Goal: Task Accomplishment & Management: Complete application form

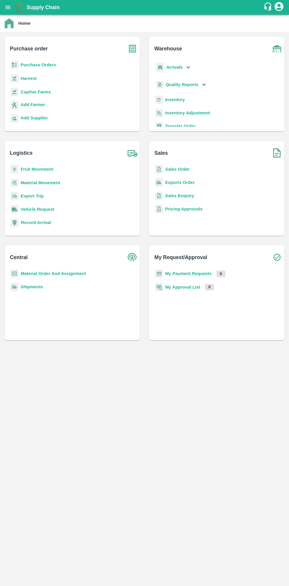
click at [31, 64] on b "Purchase Orders" at bounding box center [38, 64] width 35 height 5
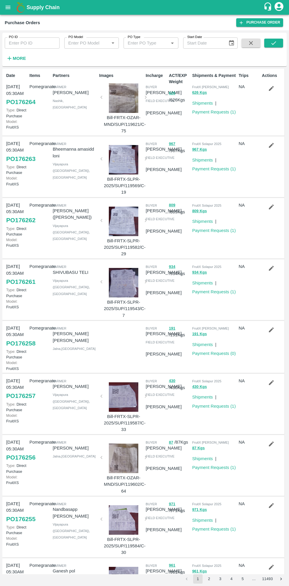
click at [22, 58] on strong "More" at bounding box center [19, 58] width 13 height 5
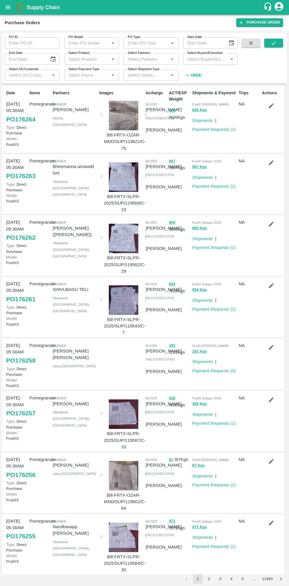
click at [214, 57] on input "Select Buyers/Executive" at bounding box center [206, 59] width 42 height 8
type input "sagar"
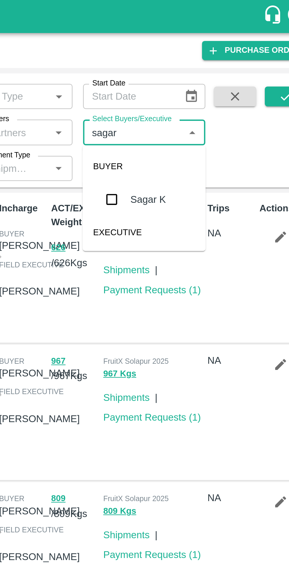
click at [198, 90] on input "checkbox" at bounding box center [196, 89] width 12 height 12
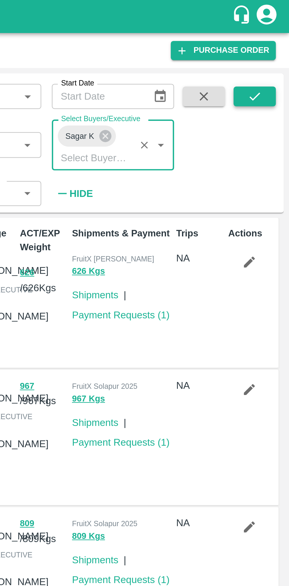
click at [273, 44] on icon "submit" at bounding box center [273, 43] width 5 height 4
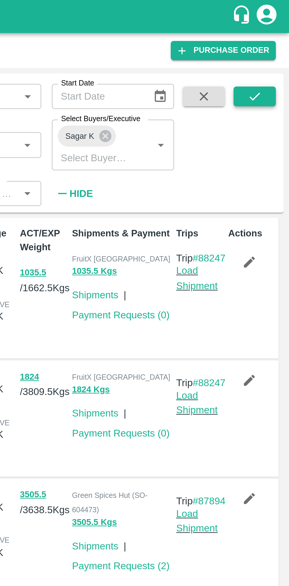
click at [271, 42] on icon "submit" at bounding box center [273, 43] width 6 height 6
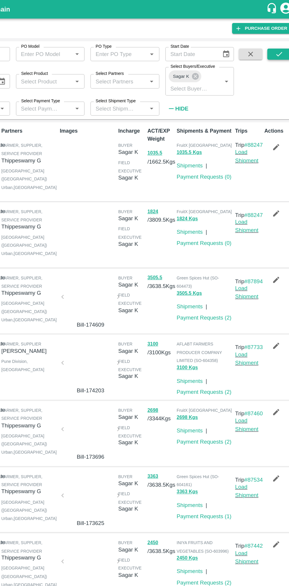
scroll to position [1, 0]
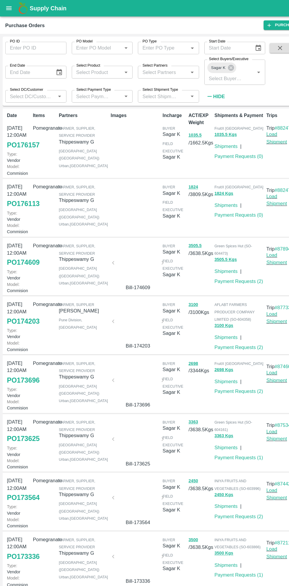
click at [22, 188] on link "PO 176113" at bounding box center [20, 182] width 29 height 11
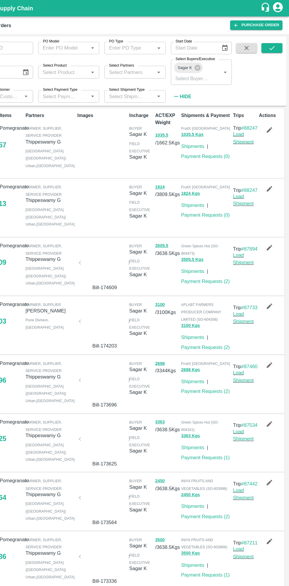
scroll to position [0, 0]
click at [270, 172] on icon "button" at bounding box center [271, 169] width 5 height 5
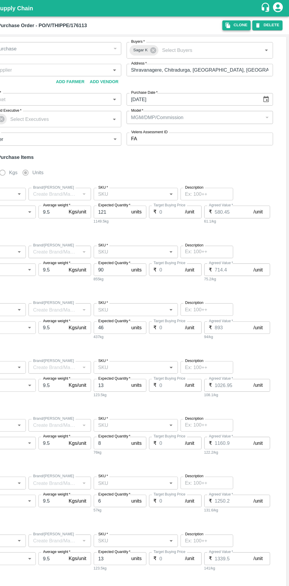
click at [236, 23] on icon "button" at bounding box center [234, 22] width 4 height 5
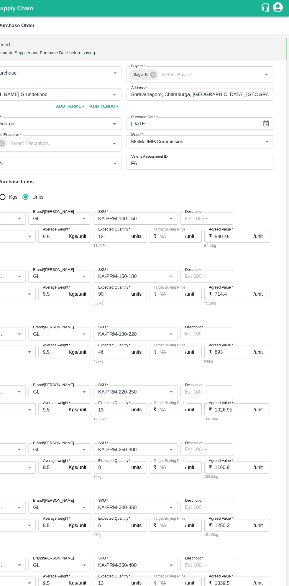
type input "[PERSON_NAME] G-undefined"
type input "118-Chitradurga"
type input "Pomegranate"
type input "GL"
type input "KA-PRM-100-150"
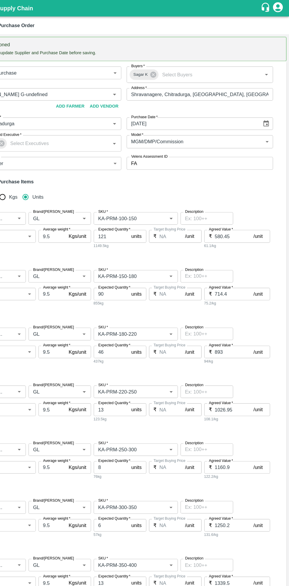
type input "NA"
type input "Pomegranate"
type input "GL"
type input "KA-PRM-150-180"
type input "NA"
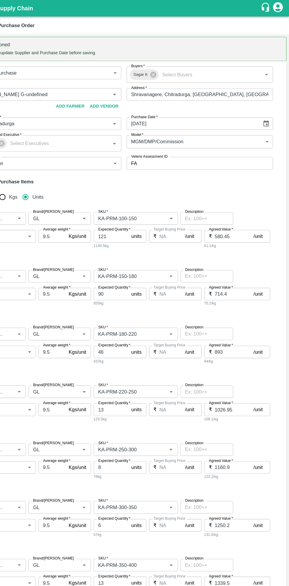
type input "Pomegranate"
type input "GL"
type input "KA-PRM-180-220"
type input "NA"
type input "Pomegranate"
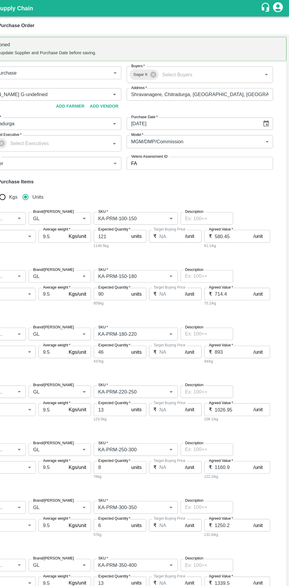
type input "GL"
type input "KA-PRM-220-250"
type input "NA"
type input "Pomegranate"
type input "GL"
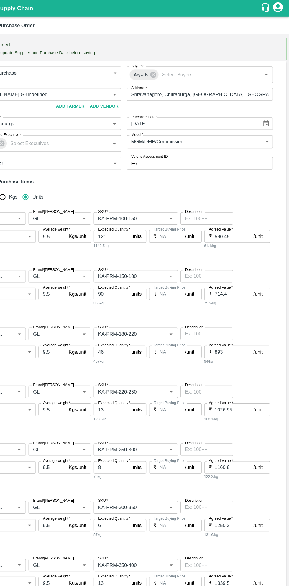
type input "KA-PRM-250-300"
type input "NA"
type input "Pomegranate"
type input "GL"
type input "KA-PRM-300-350"
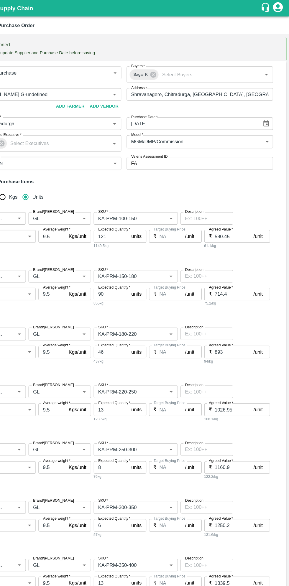
type input "NA"
type input "Pomegranate"
type input "GL"
type input "KA-PRM-350-400"
type input "NA"
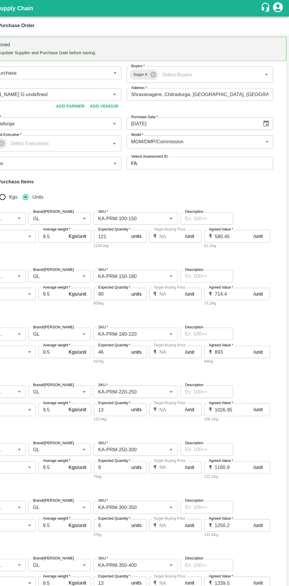
type input "Pomegranate"
type input "GL"
type input "KA-SUPR-180++"
type input "NA"
type input "Pomegranate"
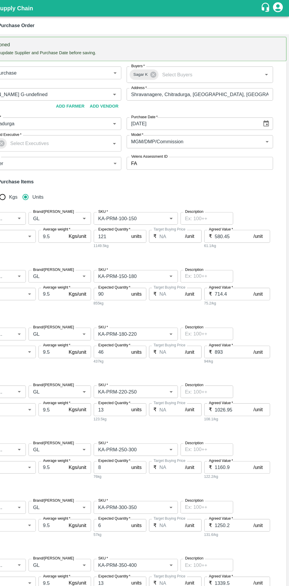
type input "GL"
type input "KA-SUPR-100++"
type input "NA"
type input "Pomegranate"
type input "GL"
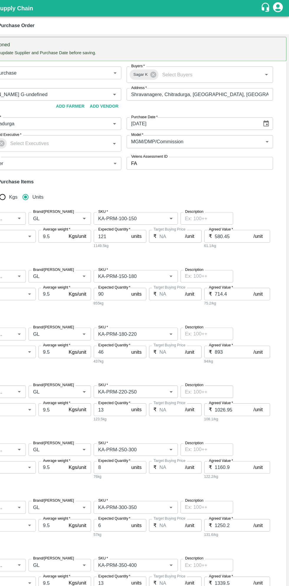
type input "KA-Loose A"
type input "NA"
type input "Pomegranate"
type input "GL"
type input "KA-Green"
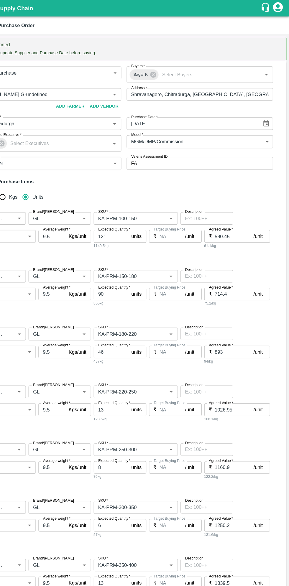
type input "NA"
type input "Pomegranate"
type input "GL"
type input "KA-PRM-180++"
type input "NA"
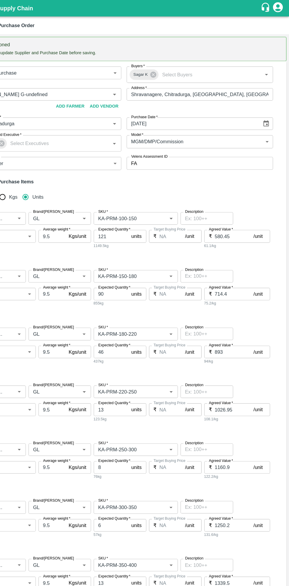
type input "Pomegranate"
type input "GL"
type input "KA-Damage Fruit"
type input "NA"
type input "Pomegranate"
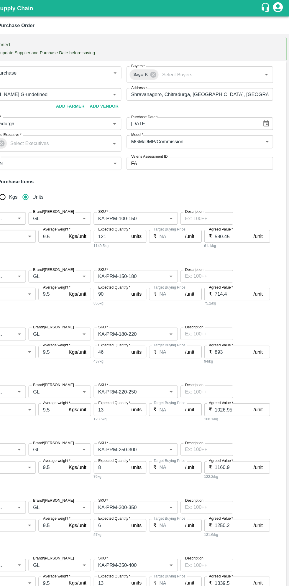
type input "GL"
type input "KA-Loose B"
type input "NA"
click at [269, 110] on icon "Choose date" at bounding box center [268, 111] width 5 height 6
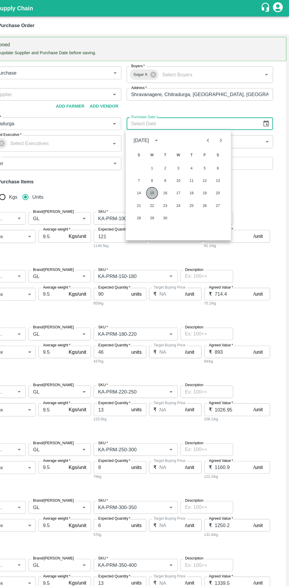
click at [167, 173] on button "15" at bounding box center [166, 173] width 11 height 11
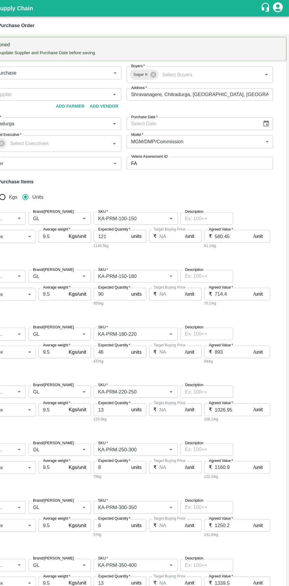
type input "[DATE]"
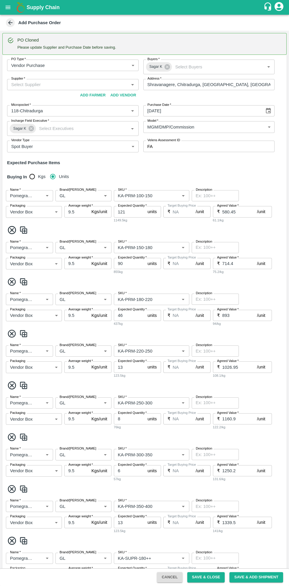
click at [76, 82] on input "Supplier   *" at bounding box center [68, 85] width 118 height 8
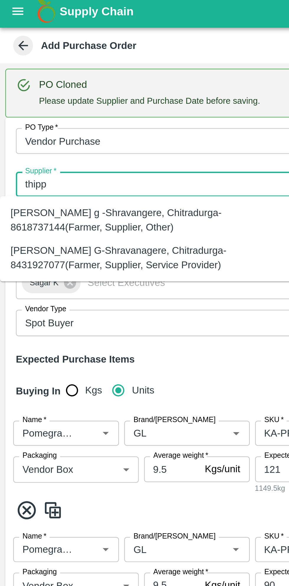
click at [65, 114] on div "[PERSON_NAME] G-Shravanagere, Chitradurga-8431927077(Farmer, Supplier, Service …" at bounding box center [65, 117] width 121 height 13
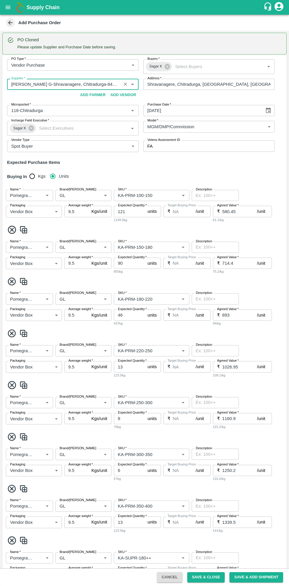
scroll to position [407, 0]
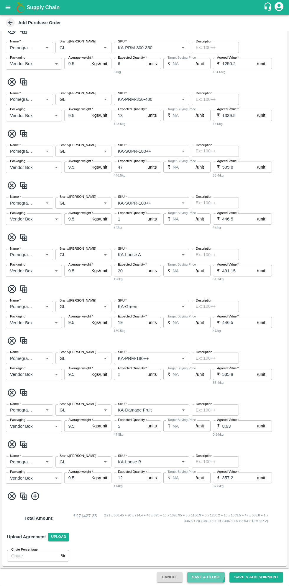
type input "[PERSON_NAME] G-Shravanagere, Chitradurga-8431927077(Farmer, Supplier, Service …"
click at [208, 575] on button "Save & Close" at bounding box center [206, 577] width 38 height 10
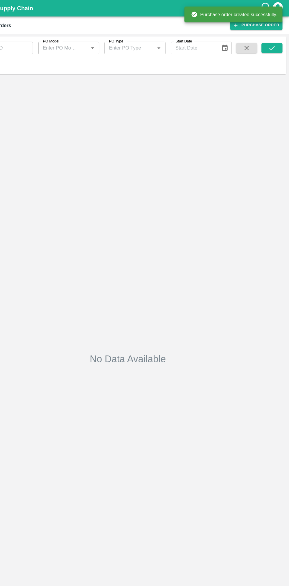
click at [20, 61] on strong "More" at bounding box center [19, 58] width 13 height 5
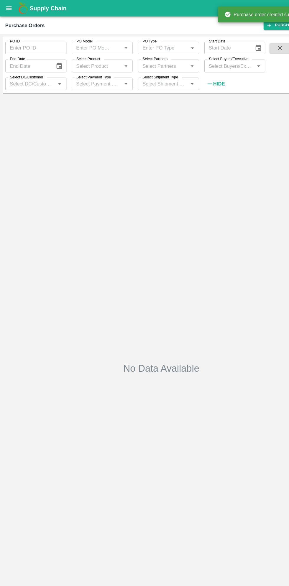
click at [209, 61] on input "Select Buyers/Executive" at bounding box center [206, 59] width 42 height 8
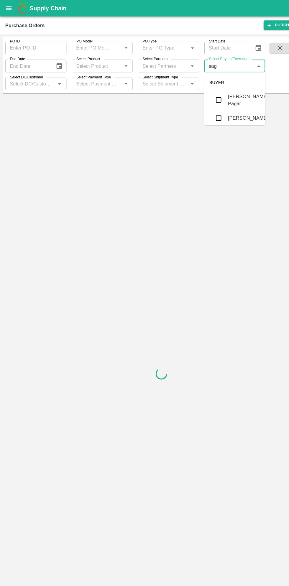
type input "saga"
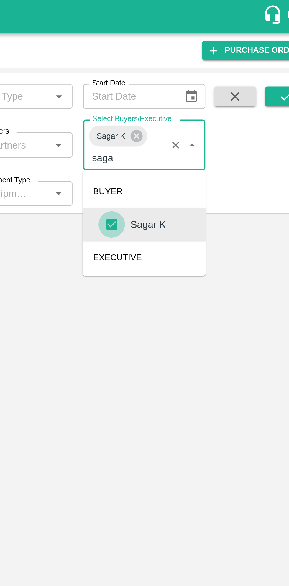
click at [194, 88] on div "BUYER" at bounding box center [210, 85] width 55 height 14
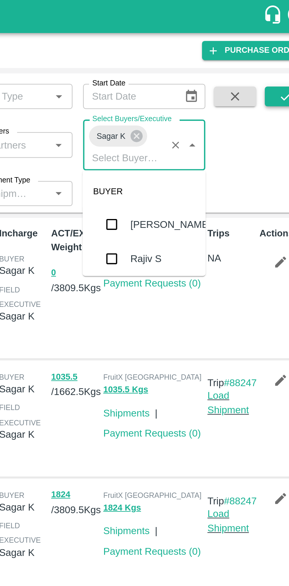
click at [271, 43] on icon "submit" at bounding box center [273, 43] width 5 height 4
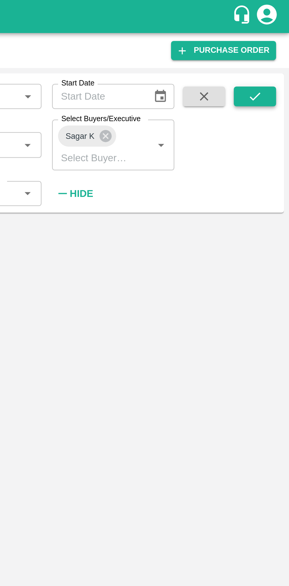
click at [274, 45] on icon "submit" at bounding box center [273, 43] width 6 height 6
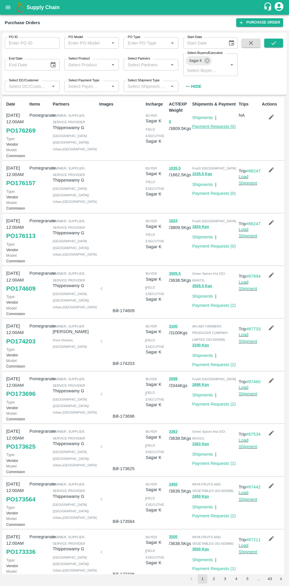
click at [213, 127] on link "Payment Requests ( 0 )" at bounding box center [214, 126] width 44 height 5
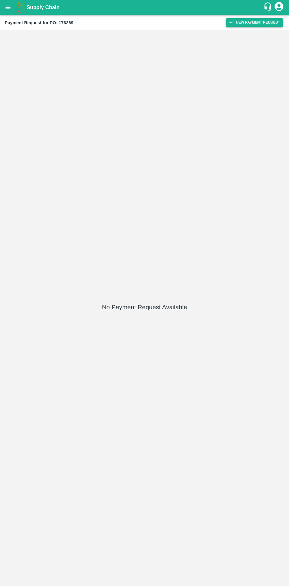
click at [251, 22] on button "New Payment Request" at bounding box center [254, 22] width 57 height 9
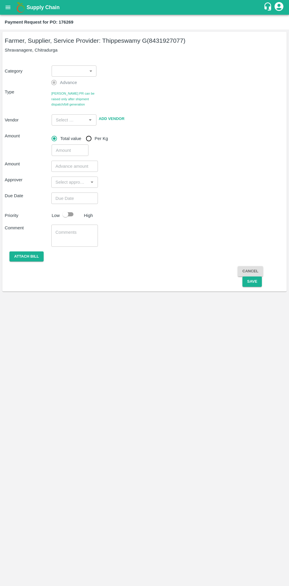
click at [70, 74] on body "Supply Chain Payment Request for PO: 176269 Farmer, Supplier, Service Provider:…" at bounding box center [144, 293] width 289 height 586
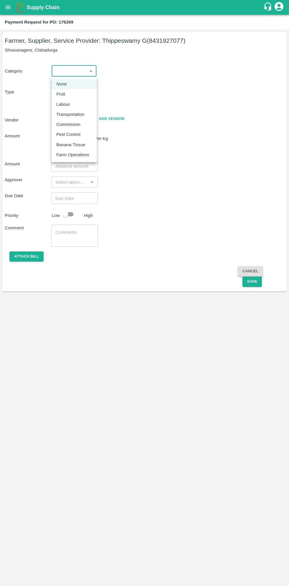
click at [64, 95] on p "Fruit" at bounding box center [60, 94] width 9 height 6
type input "1"
type input "Thippeswamy G - 8431927077(Farmer, Supplier, Service Provider)"
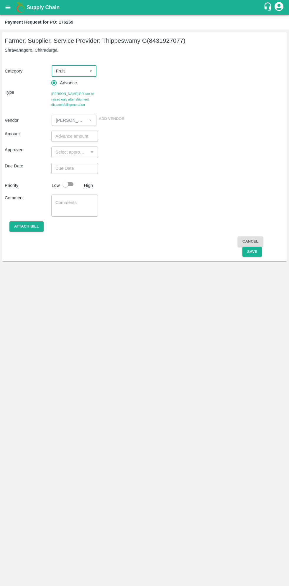
click at [77, 135] on input "number" at bounding box center [74, 136] width 47 height 11
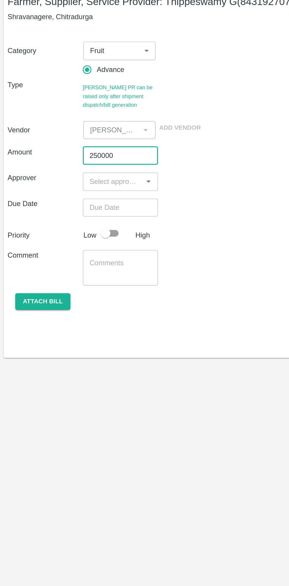
type input "250000"
click at [70, 151] on input "input" at bounding box center [69, 152] width 33 height 8
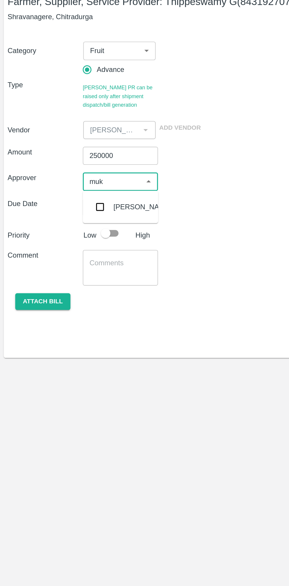
type input "muku"
click at [62, 169] on input "checkbox" at bounding box center [62, 168] width 12 height 12
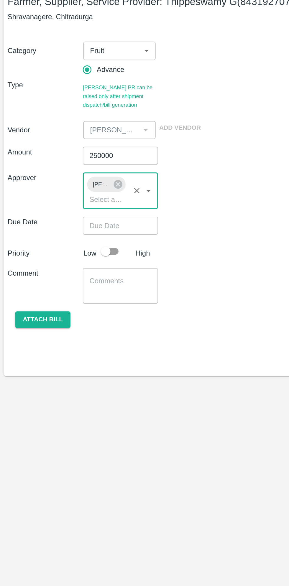
click at [77, 180] on input "Choose date" at bounding box center [72, 179] width 42 height 11
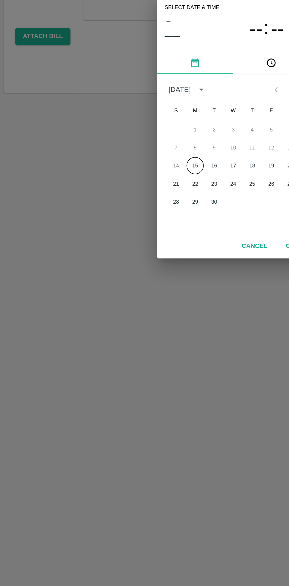
click at [119, 317] on button "15" at bounding box center [121, 317] width 11 height 11
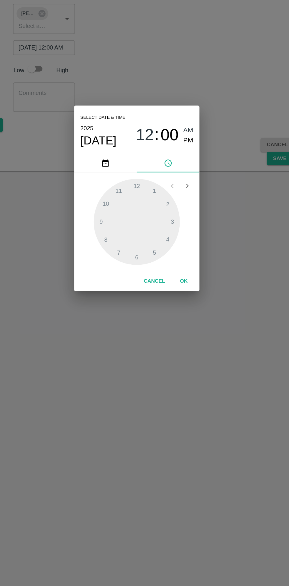
click at [183, 250] on span "PM" at bounding box center [184, 250] width 8 height 8
click at [146, 284] on div at bounding box center [144, 310] width 65 height 65
click at [131, 287] on div at bounding box center [144, 310] width 65 height 65
type input "15/09/2025 12:55 PM"
click at [183, 354] on button "OK" at bounding box center [179, 355] width 19 height 10
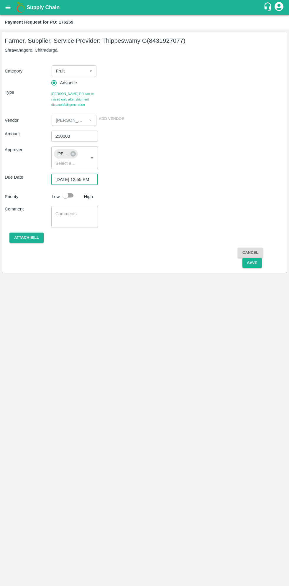
click at [67, 190] on input "checkbox" at bounding box center [66, 195] width 34 height 11
checkbox input "true"
click at [252, 265] on button "Save" at bounding box center [251, 263] width 19 height 10
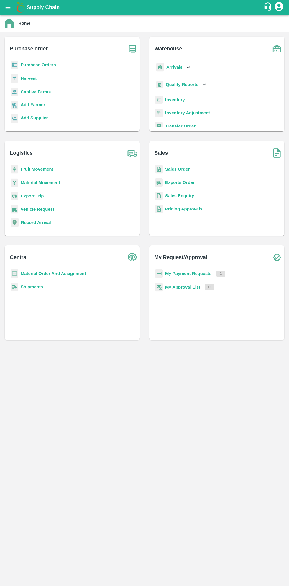
click at [13, 9] on button "open drawer" at bounding box center [8, 8] width 14 height 14
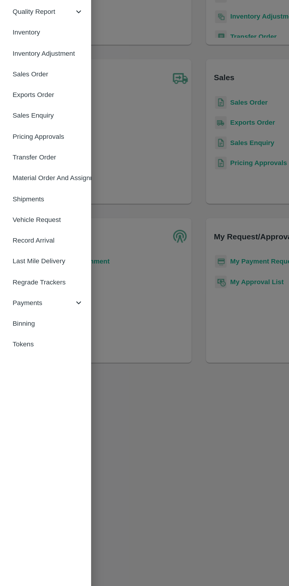
click at [42, 303] on span "Payments" at bounding box center [42, 300] width 40 height 6
click at [58, 313] on span "My Payment Requests" at bounding box center [48, 314] width 42 height 6
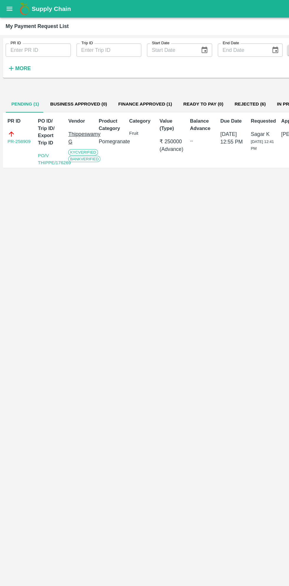
scroll to position [0, 1]
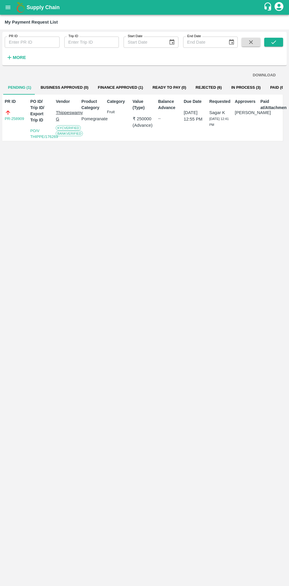
click at [232, 87] on button "In Process (3)" at bounding box center [245, 87] width 39 height 14
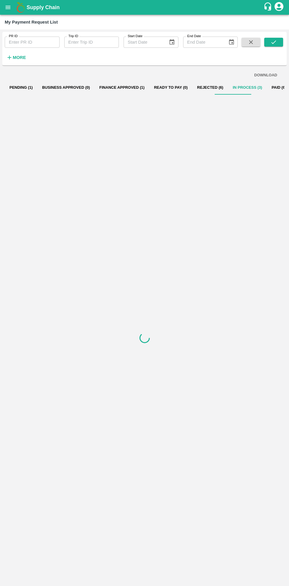
scroll to position [0, 0]
